Goal: Task Accomplishment & Management: Use online tool/utility

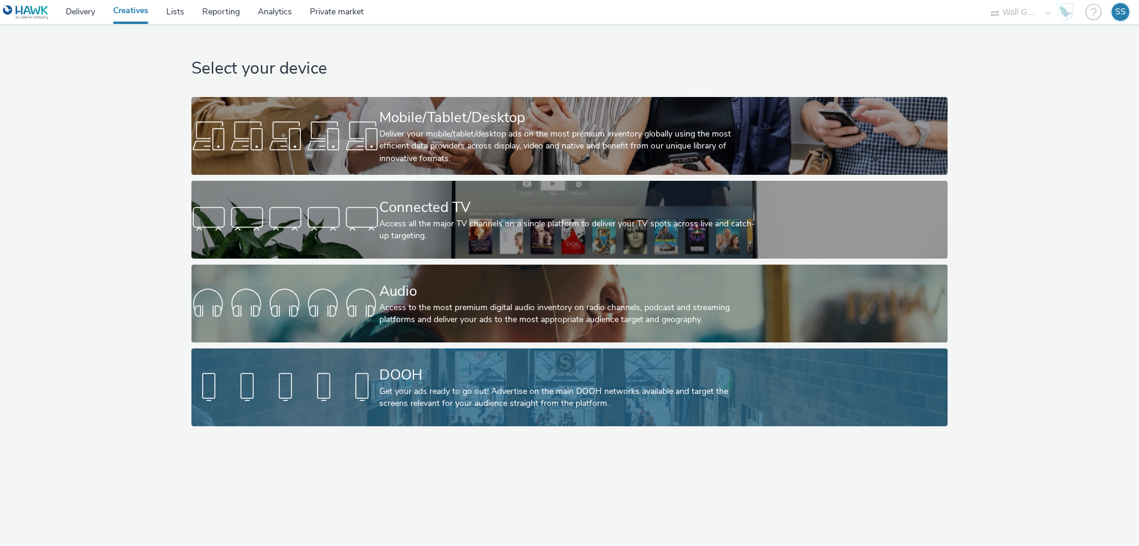
click at [436, 372] on div "DOOH" at bounding box center [567, 374] width 376 height 21
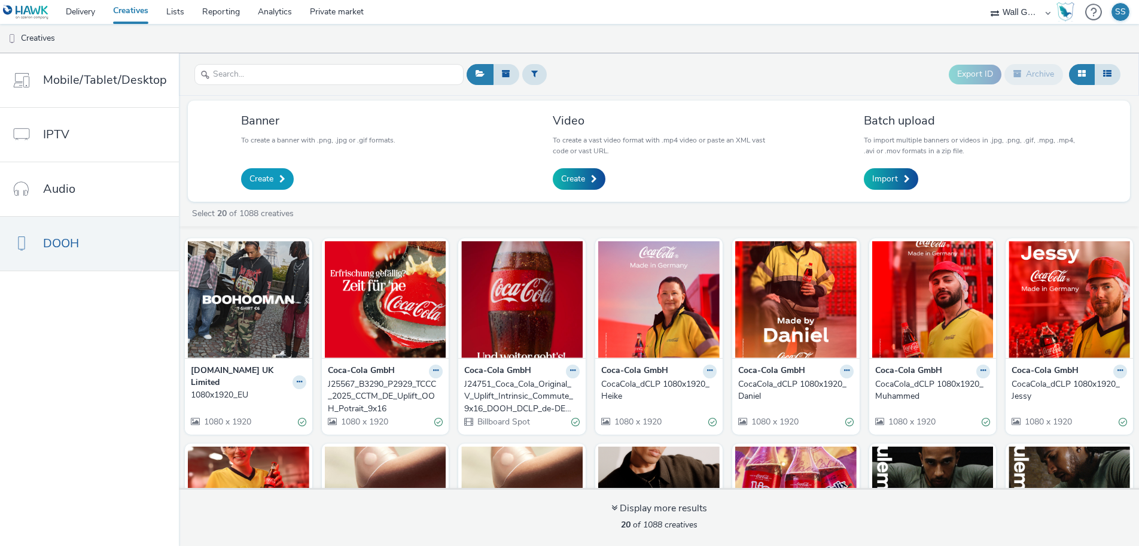
click at [260, 172] on link "Create" at bounding box center [267, 179] width 53 height 22
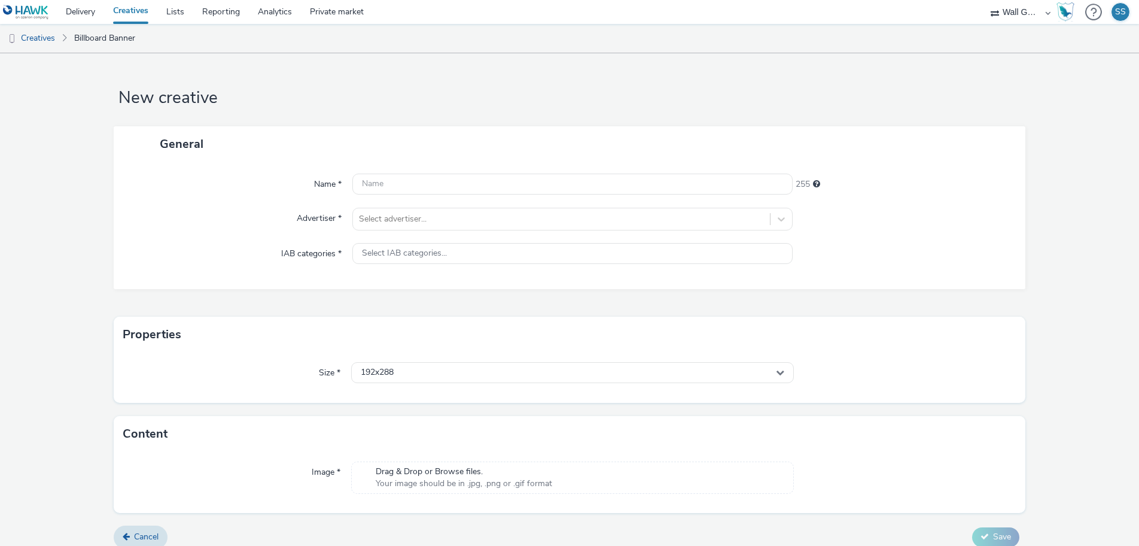
drag, startPoint x: 196, startPoint y: 278, endPoint x: 197, endPoint y: 269, distance: 8.5
click at [196, 276] on div "Name * 255 Advertiser * Select advertiser... IAB categories * Select IAB catego…" at bounding box center [569, 225] width 911 height 127
click at [194, 203] on div "Name * 255 Advertiser * Select advertiser... IAB categories * Select IAB catego…" at bounding box center [569, 225] width 911 height 127
click at [379, 186] on input "text" at bounding box center [572, 183] width 441 height 21
paste input "1080x1920_NL+DE.jpg"
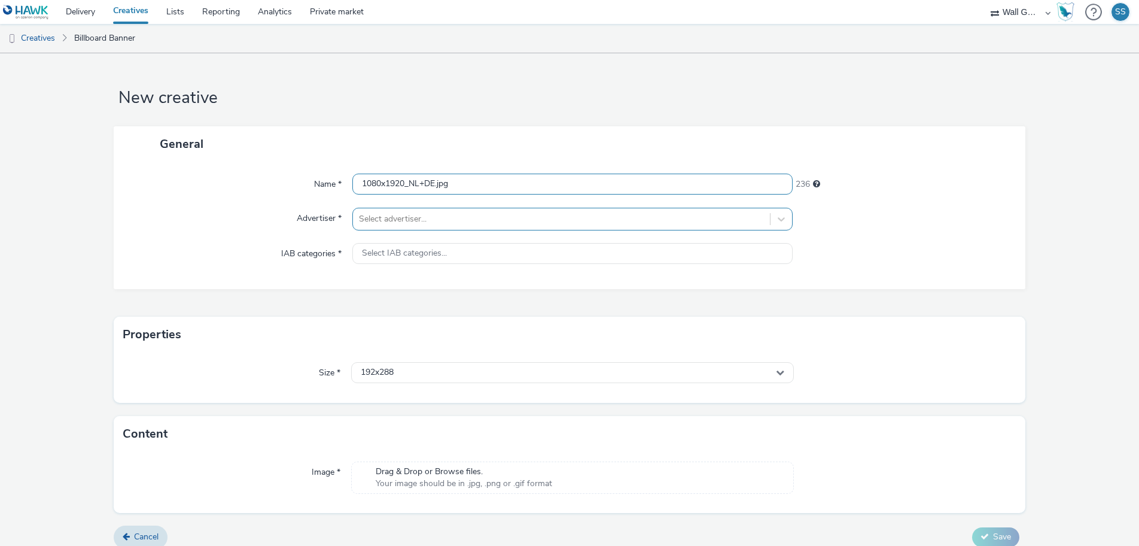
type input "1080x1920_NL+DE.jpg"
click at [389, 224] on div at bounding box center [562, 219] width 406 height 14
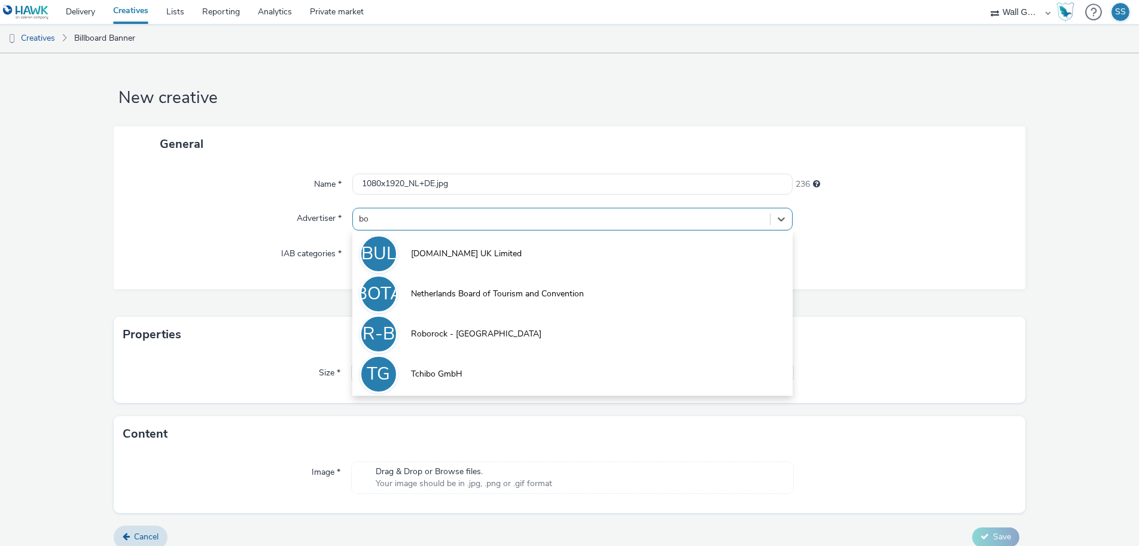
type input "boo"
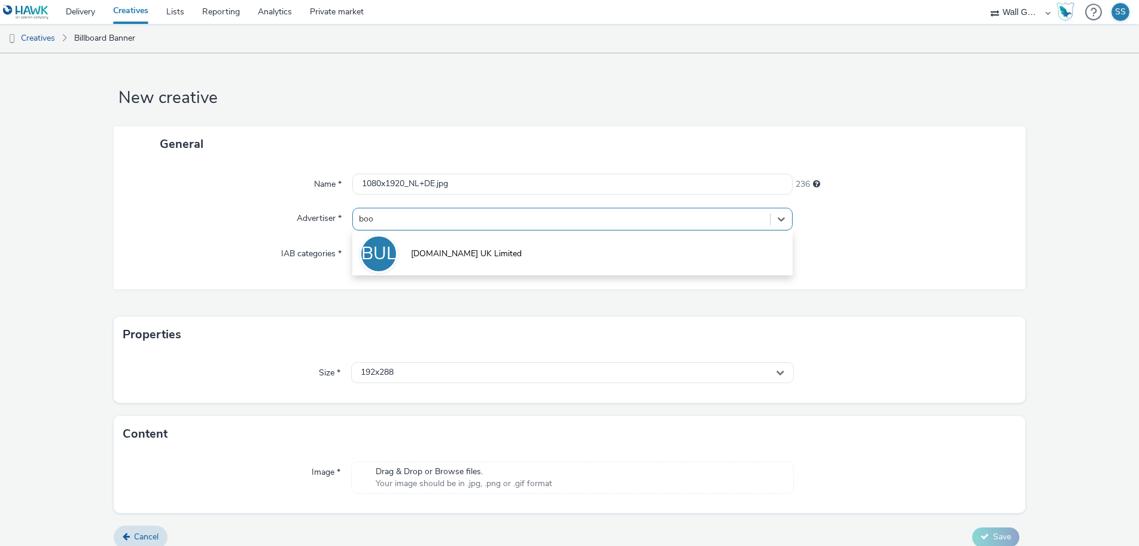
click at [435, 254] on span "[DOMAIN_NAME] UK Limited" at bounding box center [466, 254] width 111 height 12
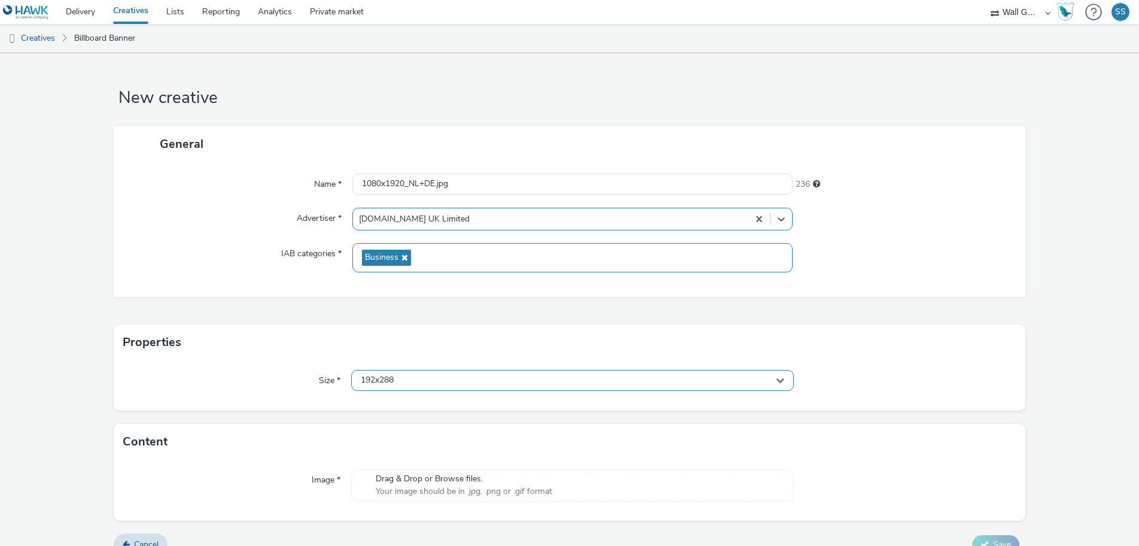
click at [395, 381] on div "192x288" at bounding box center [572, 380] width 443 height 21
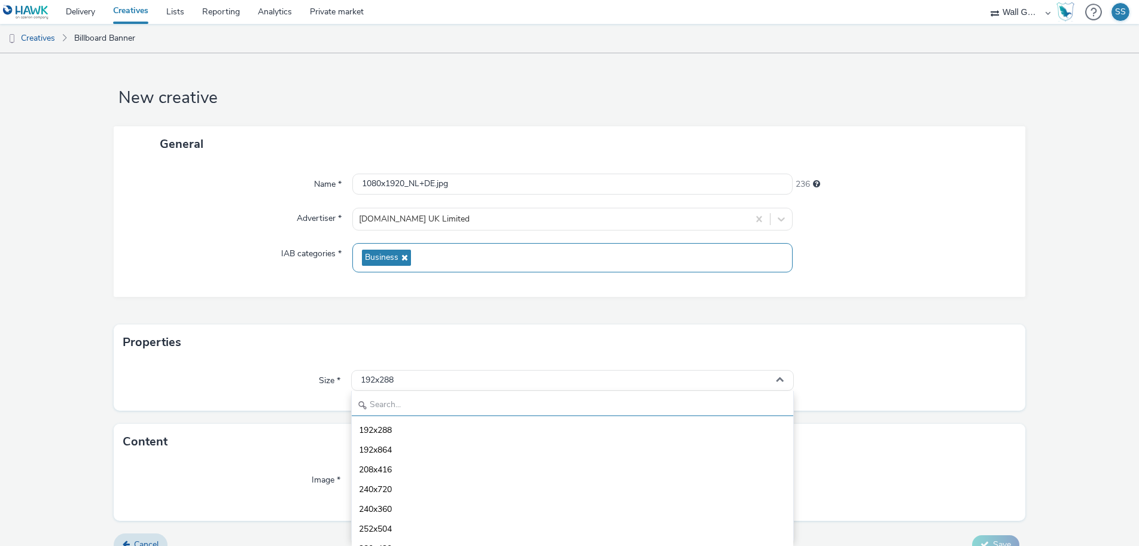
click at [396, 399] on input "text" at bounding box center [573, 405] width 442 height 21
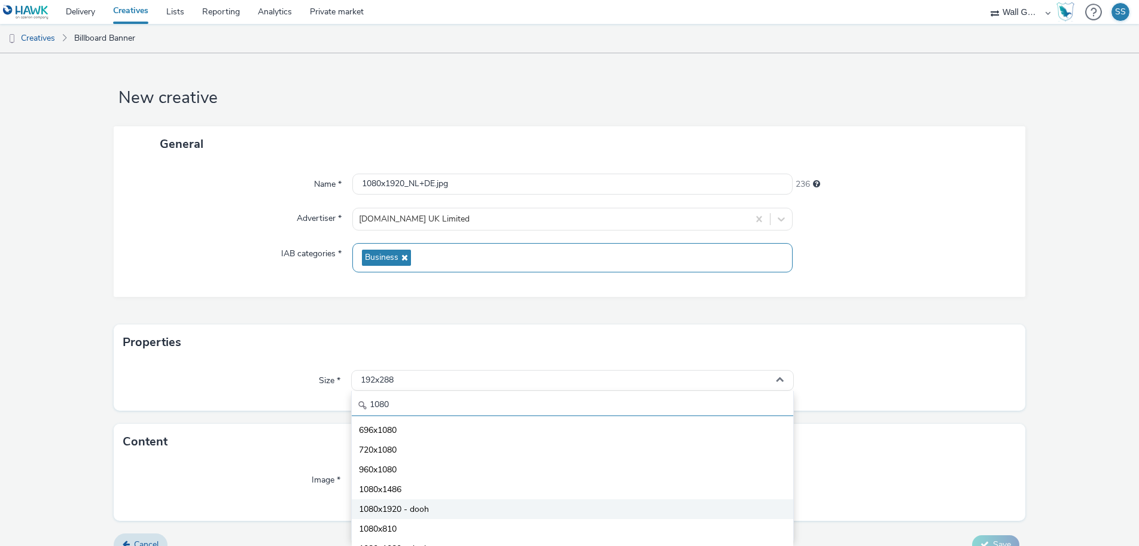
type input "1080"
click at [437, 514] on li "1080x1920 - dooh" at bounding box center [573, 509] width 442 height 20
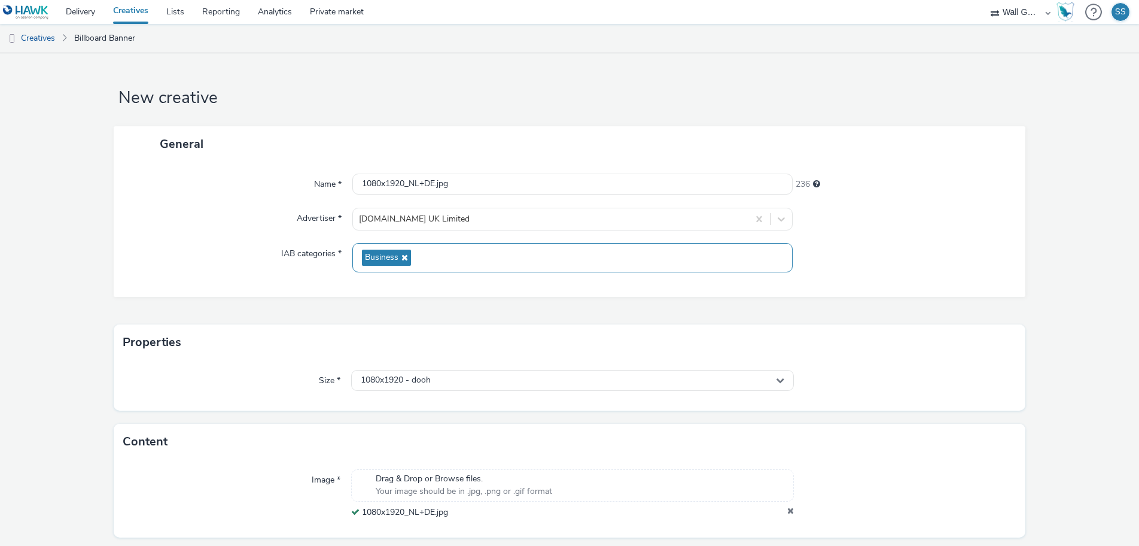
scroll to position [36, 0]
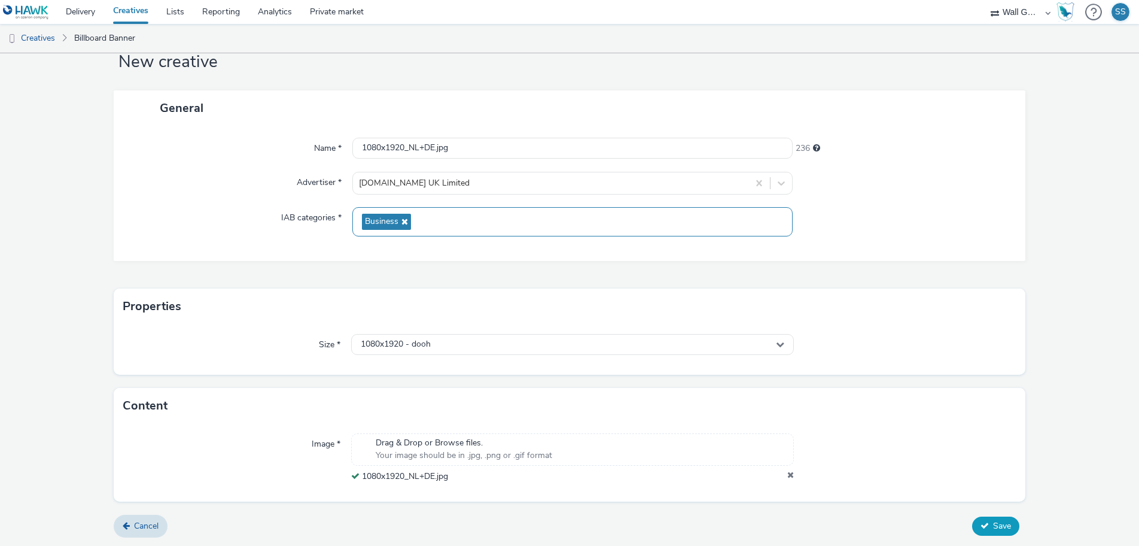
click at [981, 528] on button "Save" at bounding box center [995, 525] width 47 height 19
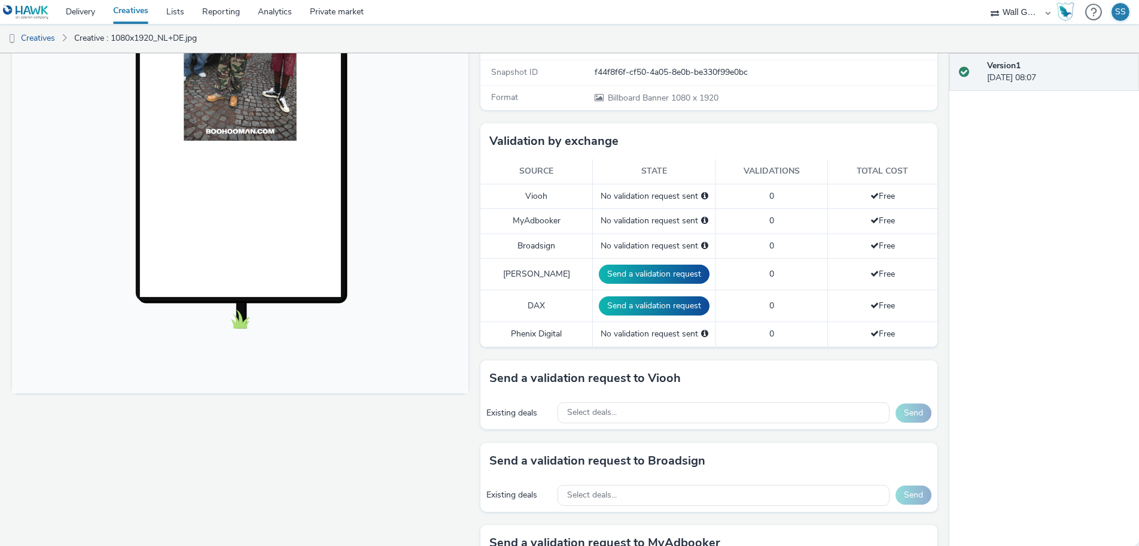
scroll to position [359, 0]
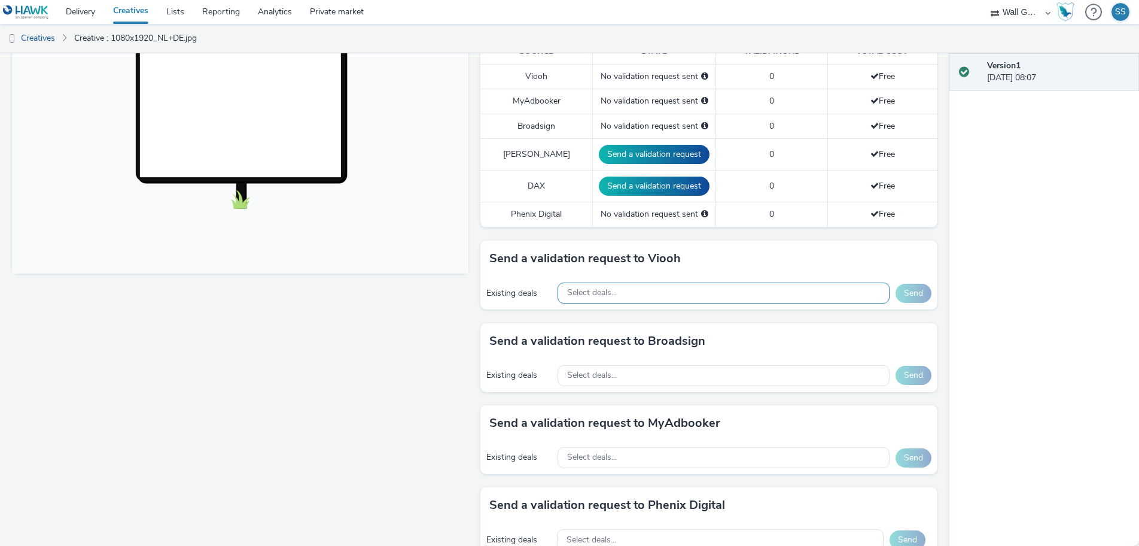
click at [646, 282] on div "Select deals..." at bounding box center [723, 292] width 331 height 21
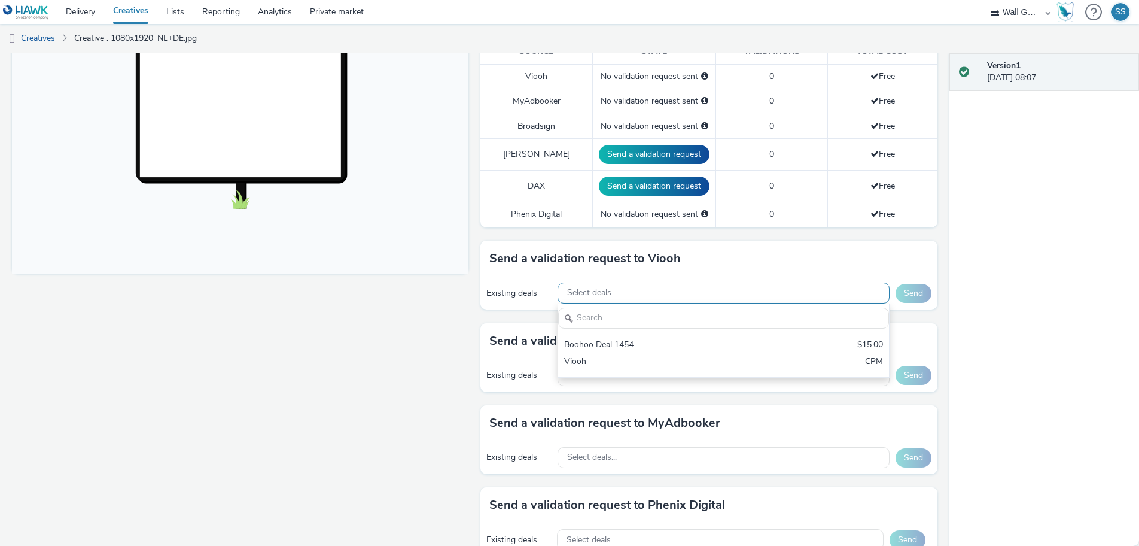
scroll to position [0, 0]
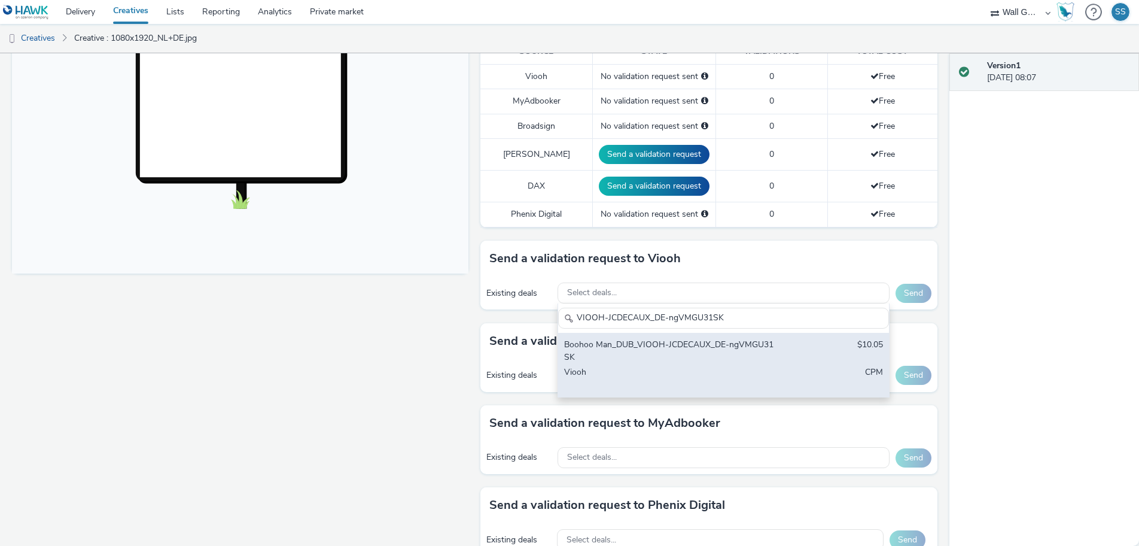
type input "VIOOH-JCDECAUX_DE-ngVMGU31SK"
click at [678, 339] on div "Boohoo Man_DUB_VIOOH-JCDECAUX_DE-ngVMGU31SK" at bounding box center [669, 351] width 211 height 25
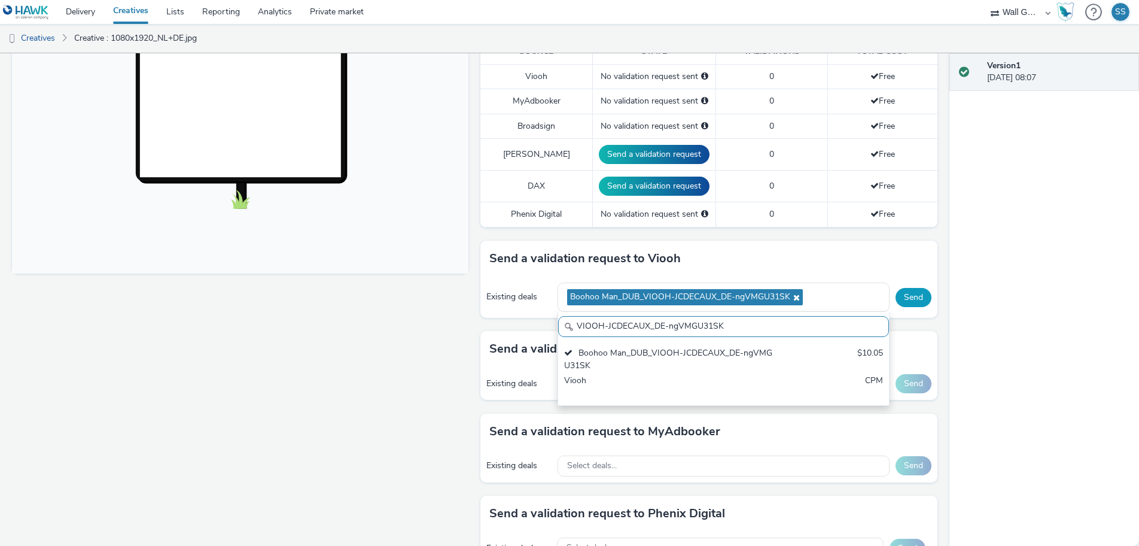
click at [914, 288] on button "Send" at bounding box center [914, 297] width 36 height 19
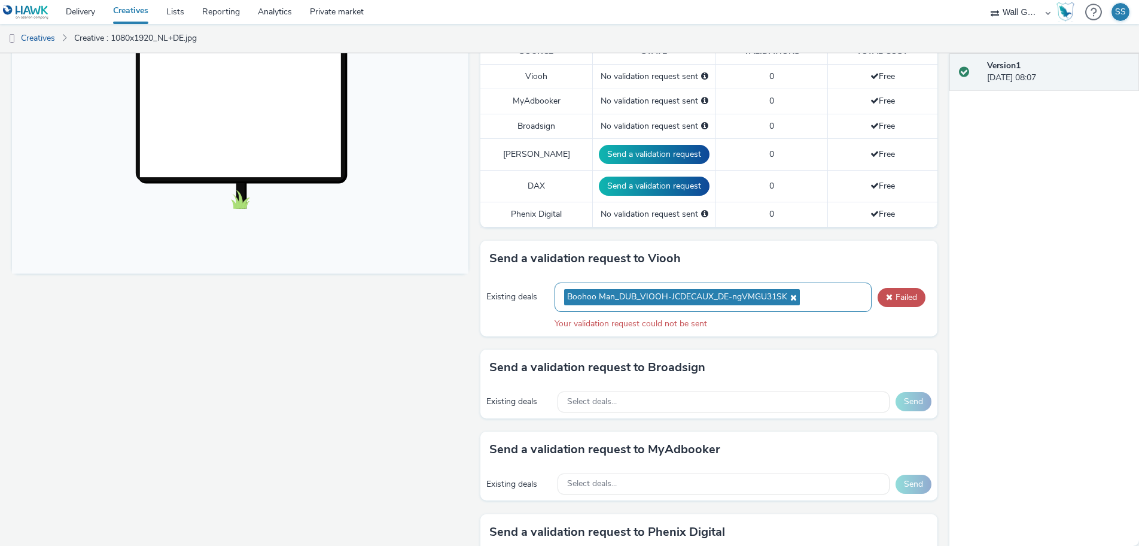
click at [790, 293] on icon at bounding box center [792, 297] width 10 height 8
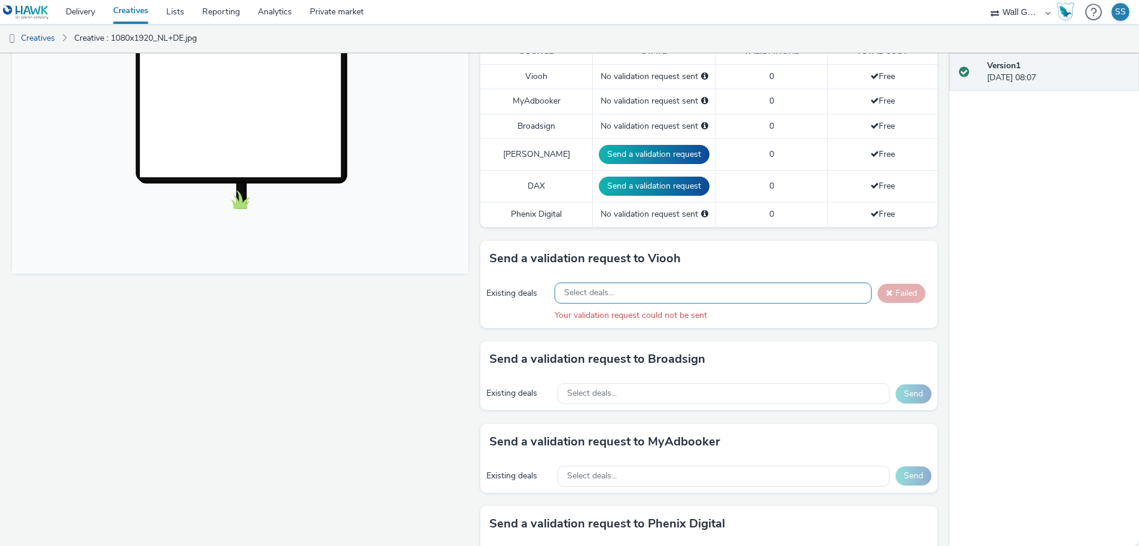
click at [598, 288] on span "Select deals..." at bounding box center [589, 293] width 50 height 10
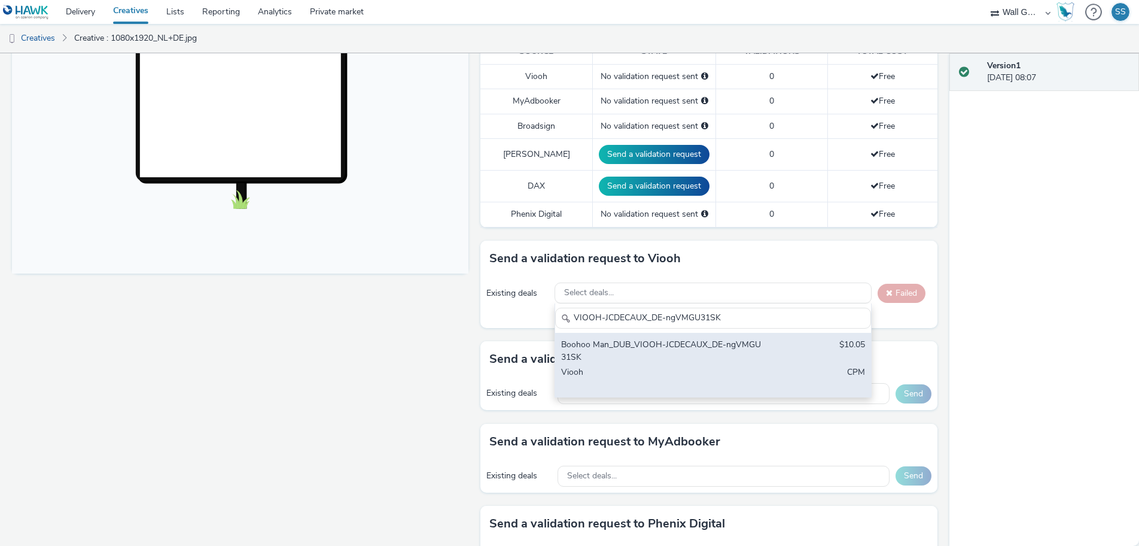
type input "VIOOH-JCDECAUX_DE-ngVMGU31SK"
click at [622, 340] on div "Boohoo Man_DUB_VIOOH-JCDECAUX_DE-ngVMGU31SK" at bounding box center [661, 351] width 200 height 25
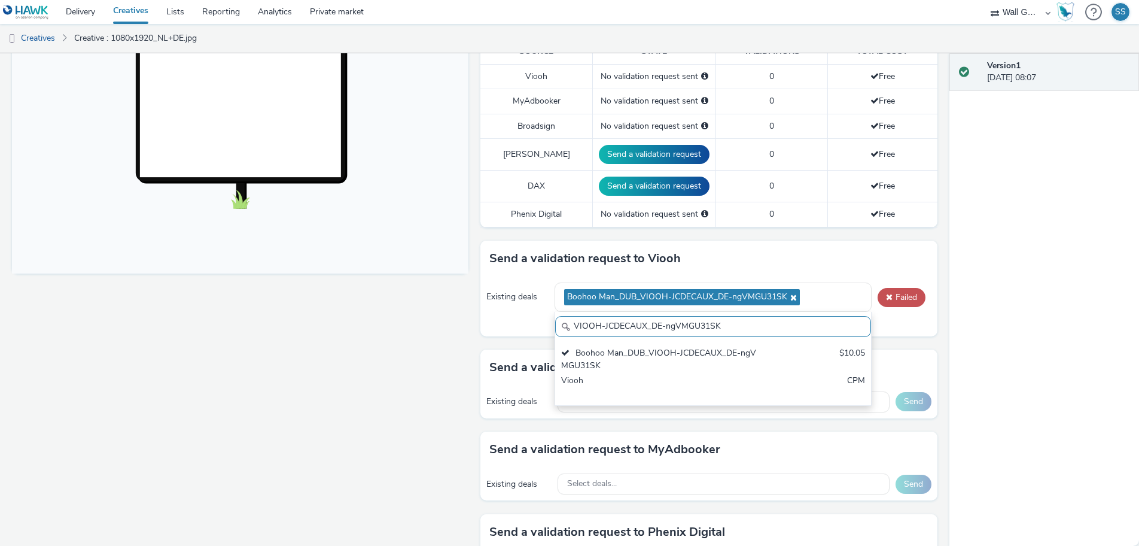
click at [892, 321] on div "Existing deals Boohoo Man_DUB_VIOOH-JCDECAUX_DE-ngVMGU31SK VIOOH-JCDECAUX_DE-ng…" at bounding box center [708, 305] width 456 height 59
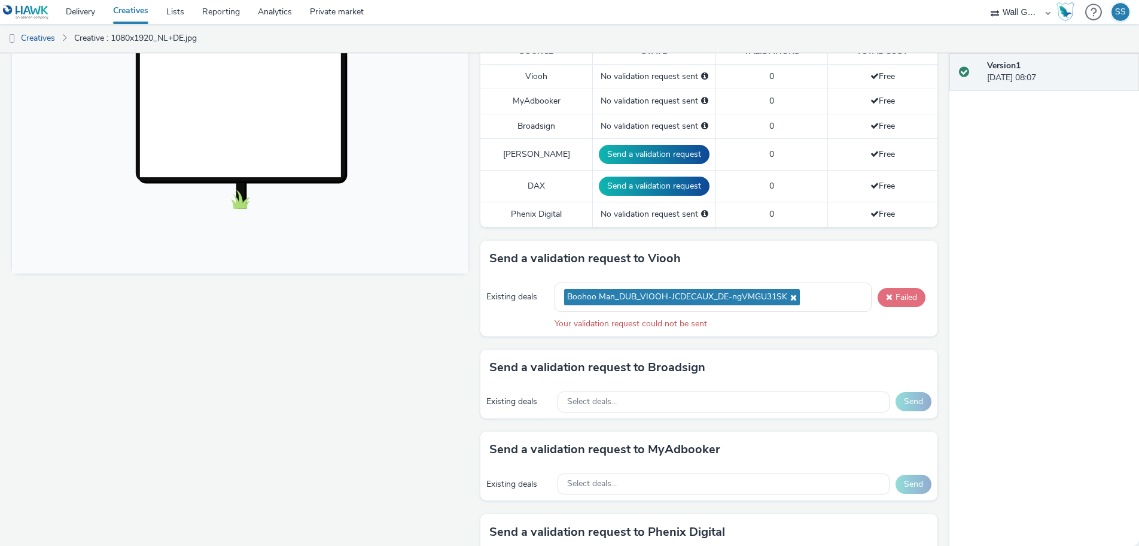
click at [886, 293] on span at bounding box center [889, 297] width 7 height 8
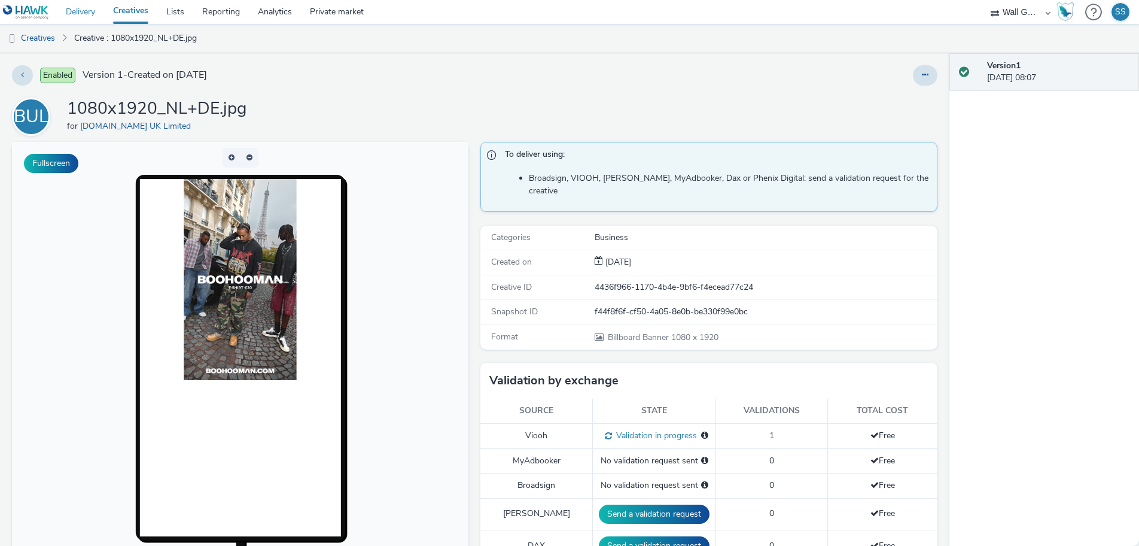
click at [86, 14] on link "Delivery" at bounding box center [80, 12] width 47 height 24
